Goal: Task Accomplishment & Management: Use online tool/utility

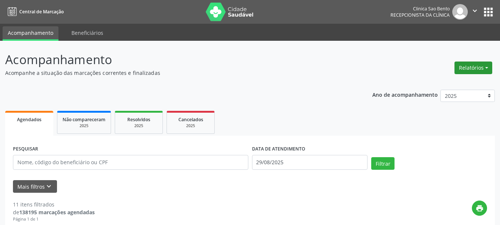
click at [469, 65] on button "Relatórios" at bounding box center [473, 67] width 38 height 13
click at [441, 81] on link "Agendamentos" at bounding box center [452, 83] width 80 height 10
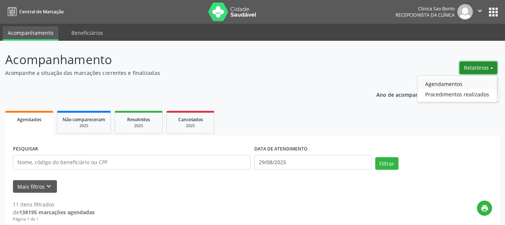
select select "7"
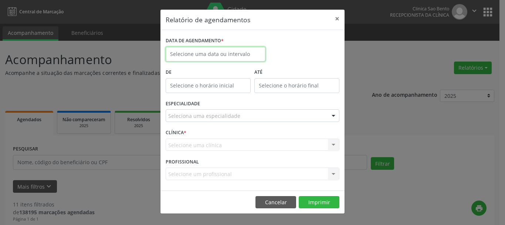
click at [236, 56] on body "Central de Marcação Clinica [GEOGRAPHIC_DATA] Recepcionista da clínica  Config…" at bounding box center [252, 112] width 505 height 225
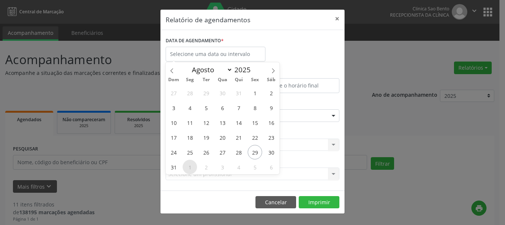
click at [189, 167] on span "1" at bounding box center [190, 166] width 14 height 14
type input "[DATE]"
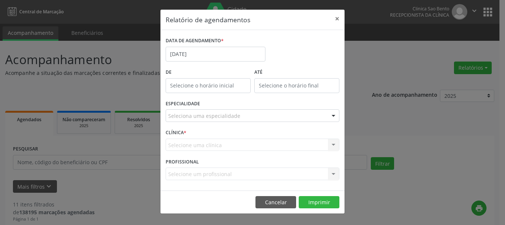
click at [467, 154] on div "Relatório de agendamentos × DATA DE AGENDAMENTO * [DATE] De ATÉ ESPECIALIDADE S…" at bounding box center [252, 112] width 505 height 225
click at [222, 58] on input "[DATE]" at bounding box center [216, 54] width 100 height 15
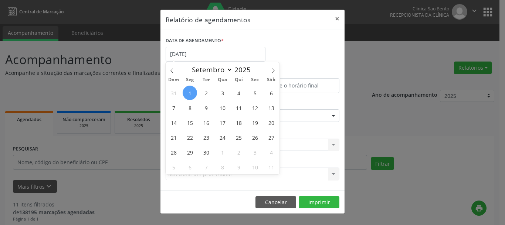
click at [190, 94] on span "1" at bounding box center [190, 92] width 14 height 14
type input "[DATE]"
click at [190, 94] on span "1" at bounding box center [190, 92] width 14 height 14
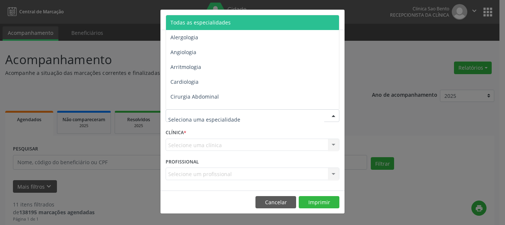
click at [234, 21] on span "Todas as especialidades" at bounding box center [253, 22] width 174 height 15
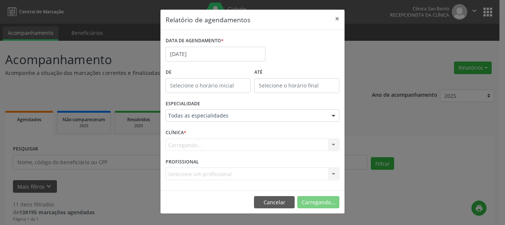
click at [234, 21] on span "Todas as especialidades" at bounding box center [253, 22] width 174 height 15
click at [255, 117] on div "Seleciona uma especialidade" at bounding box center [253, 115] width 174 height 13
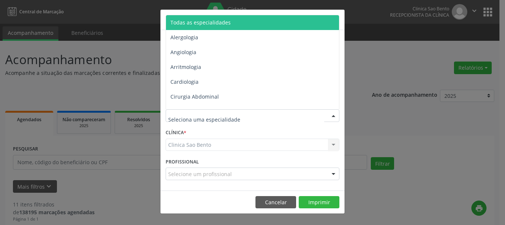
click at [259, 15] on div "Todas as especialidades Alergologia Angiologia Arritmologia Cardiologia Cirurgi…" at bounding box center [253, 62] width 174 height 94
click at [256, 21] on span "Todas as especialidades" at bounding box center [253, 22] width 174 height 15
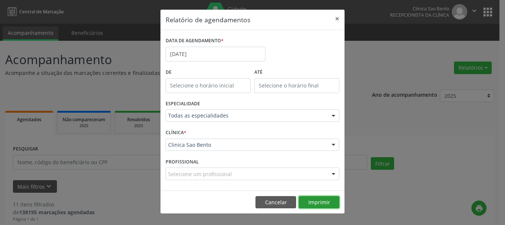
click at [324, 202] on button "Imprimir" at bounding box center [319, 202] width 41 height 13
